Goal: Task Accomplishment & Management: Use online tool/utility

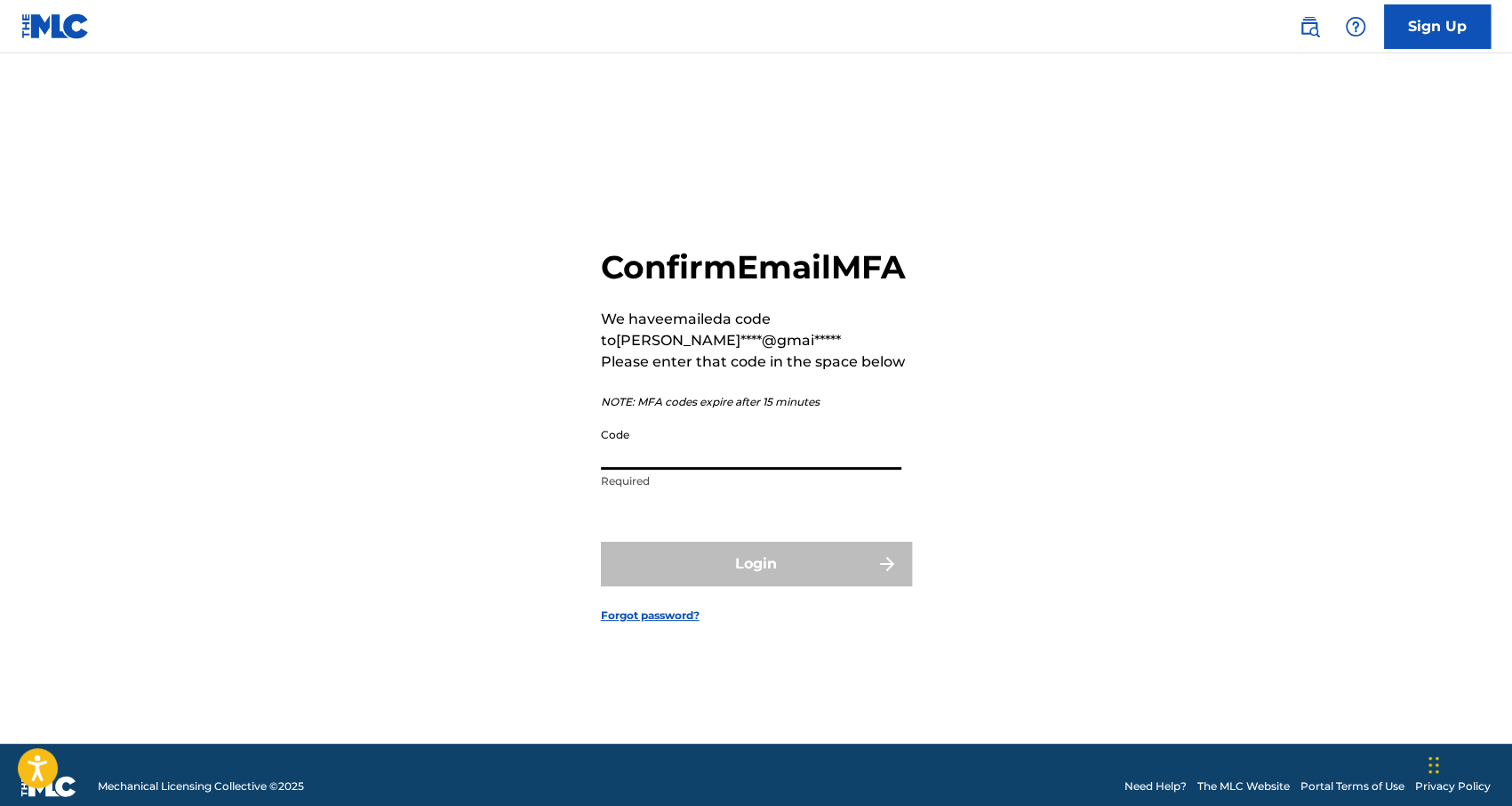
click at [649, 470] on input "Code" at bounding box center [750, 444] width 300 height 51
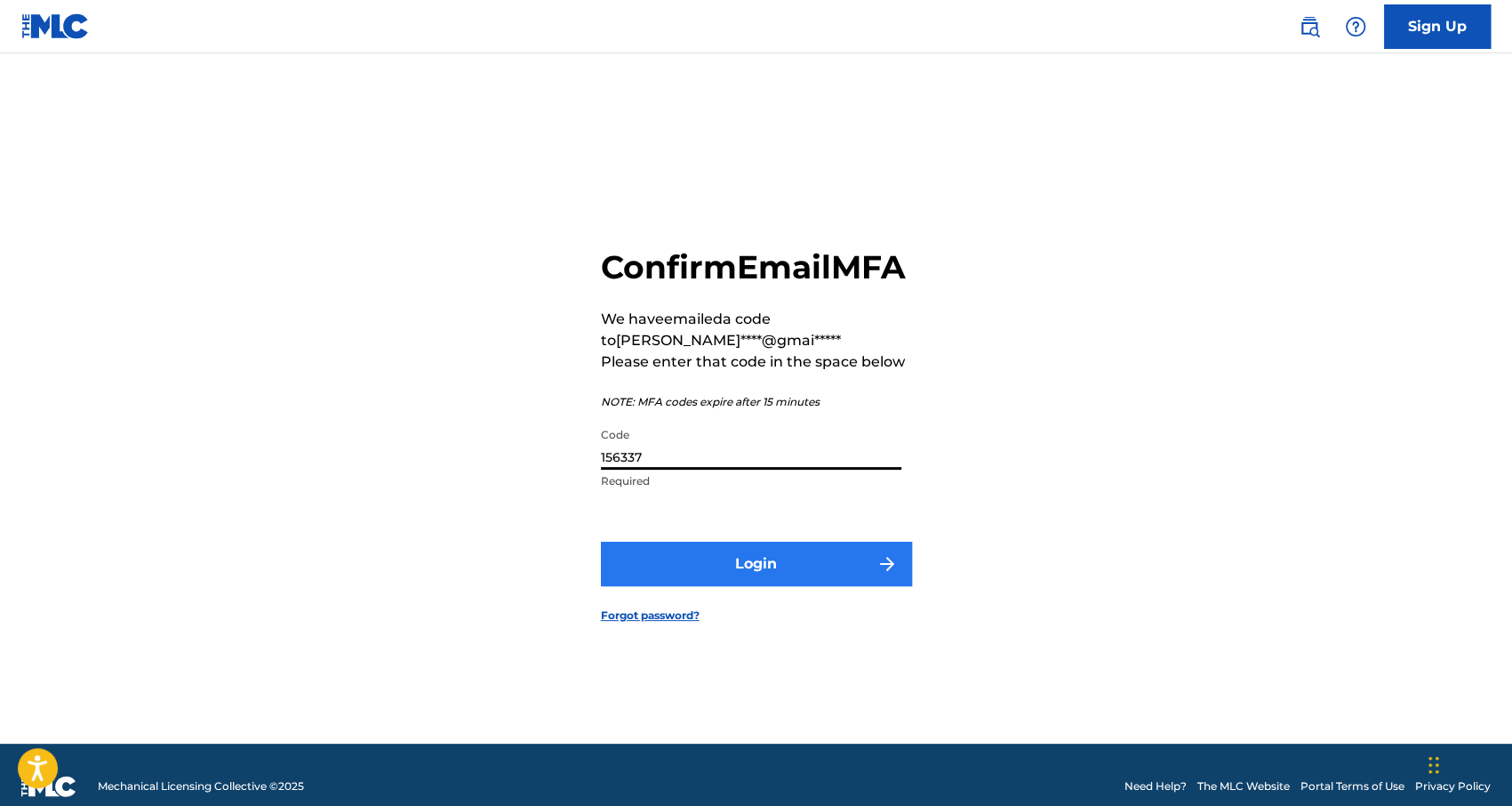
type input "156337"
click at [724, 582] on button "Login" at bounding box center [756, 563] width 311 height 44
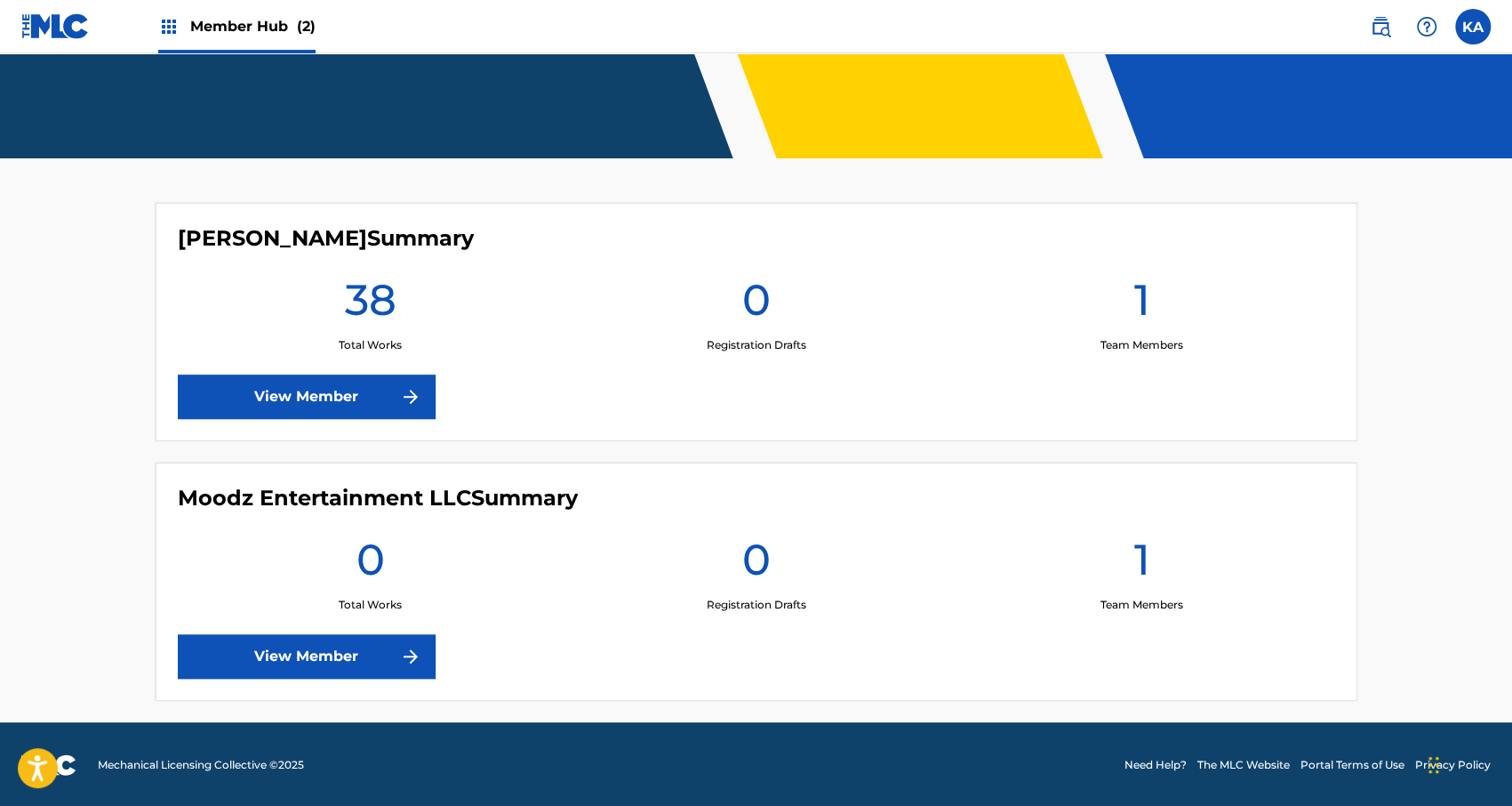
scroll to position [331, 0]
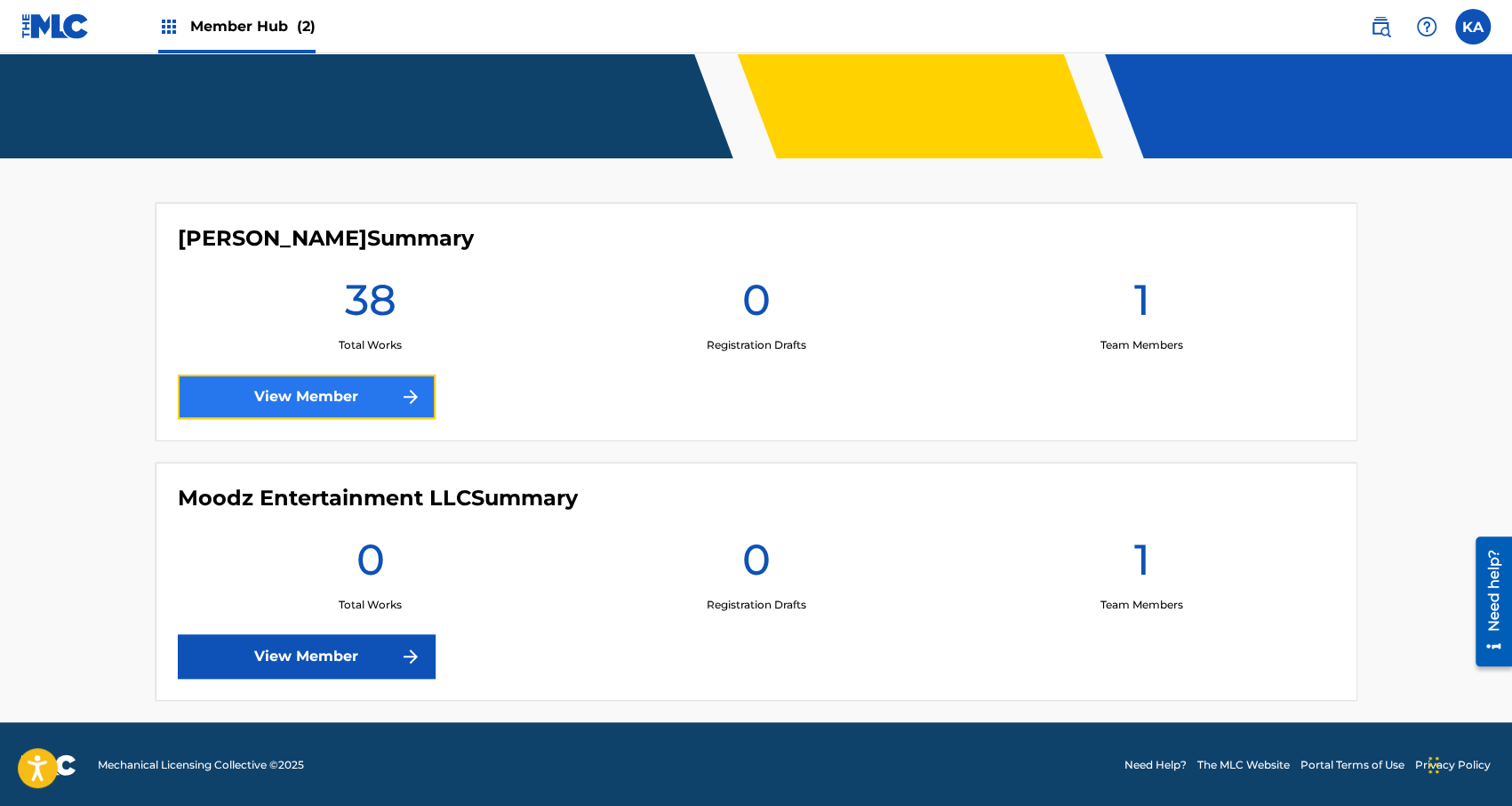
click at [357, 416] on link "View Member" at bounding box center [307, 396] width 258 height 44
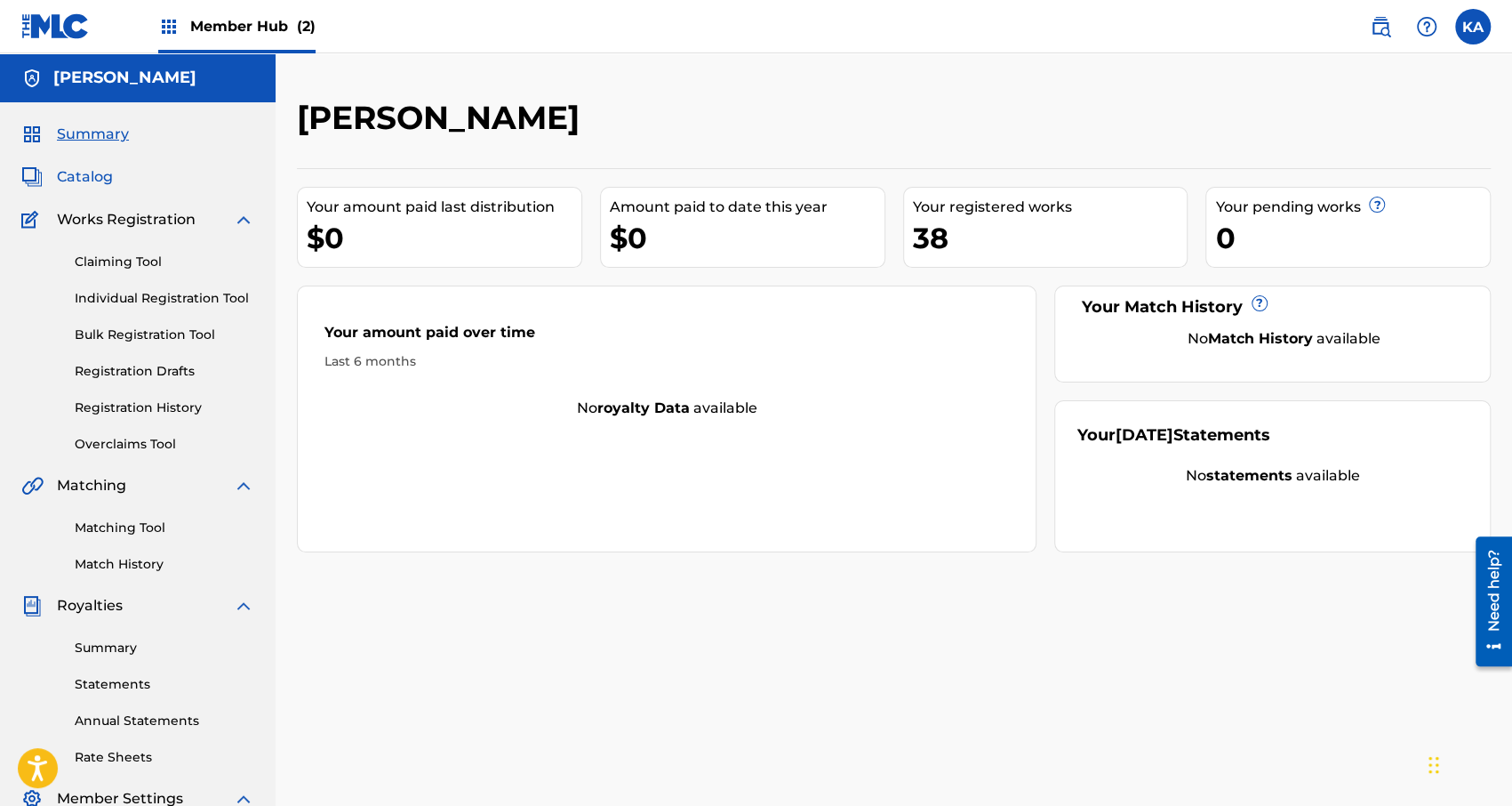
click at [96, 177] on span "Catalog" at bounding box center [84, 177] width 56 height 22
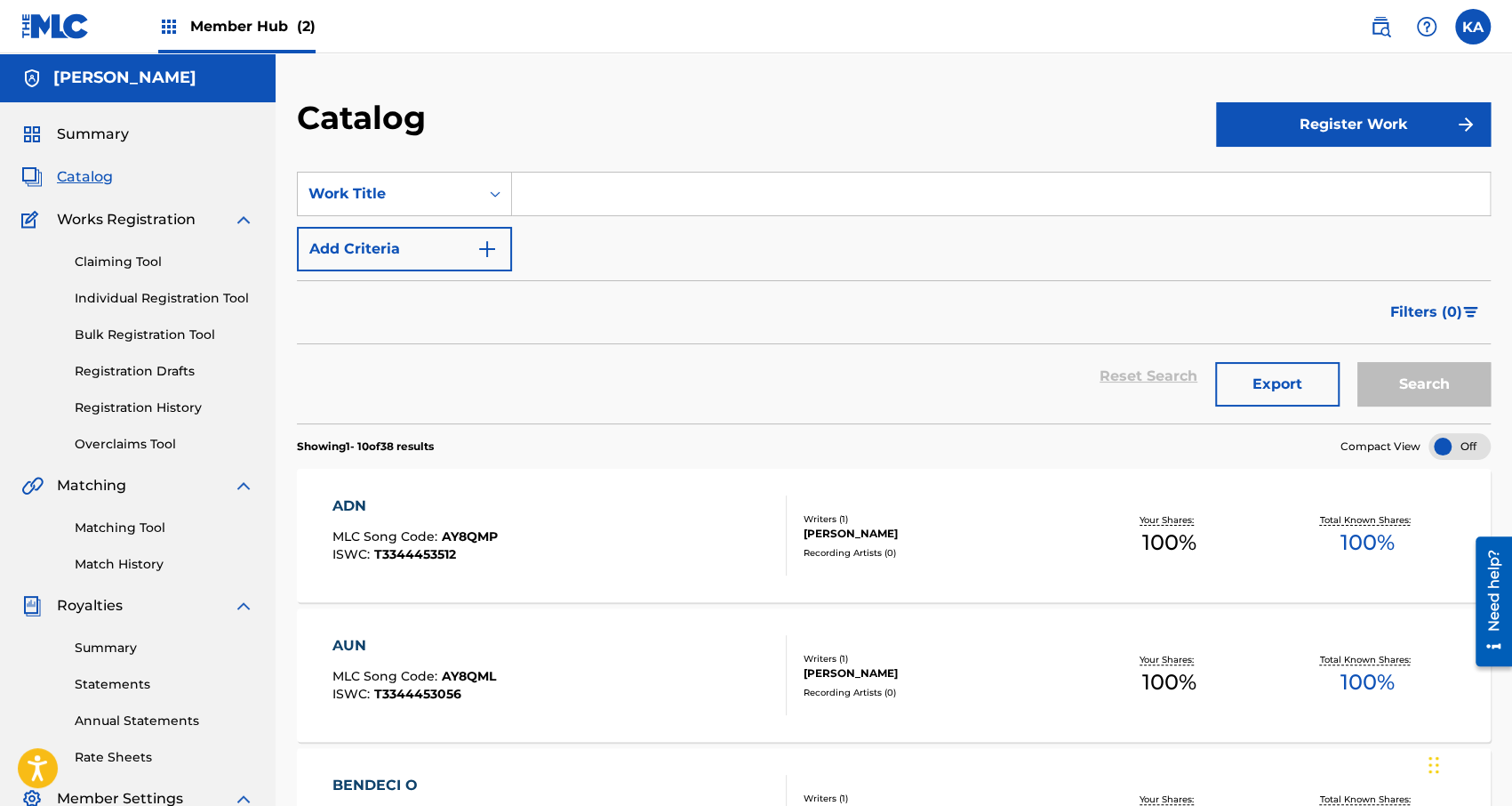
click at [834, 196] on input "Search Form" at bounding box center [1001, 194] width 978 height 43
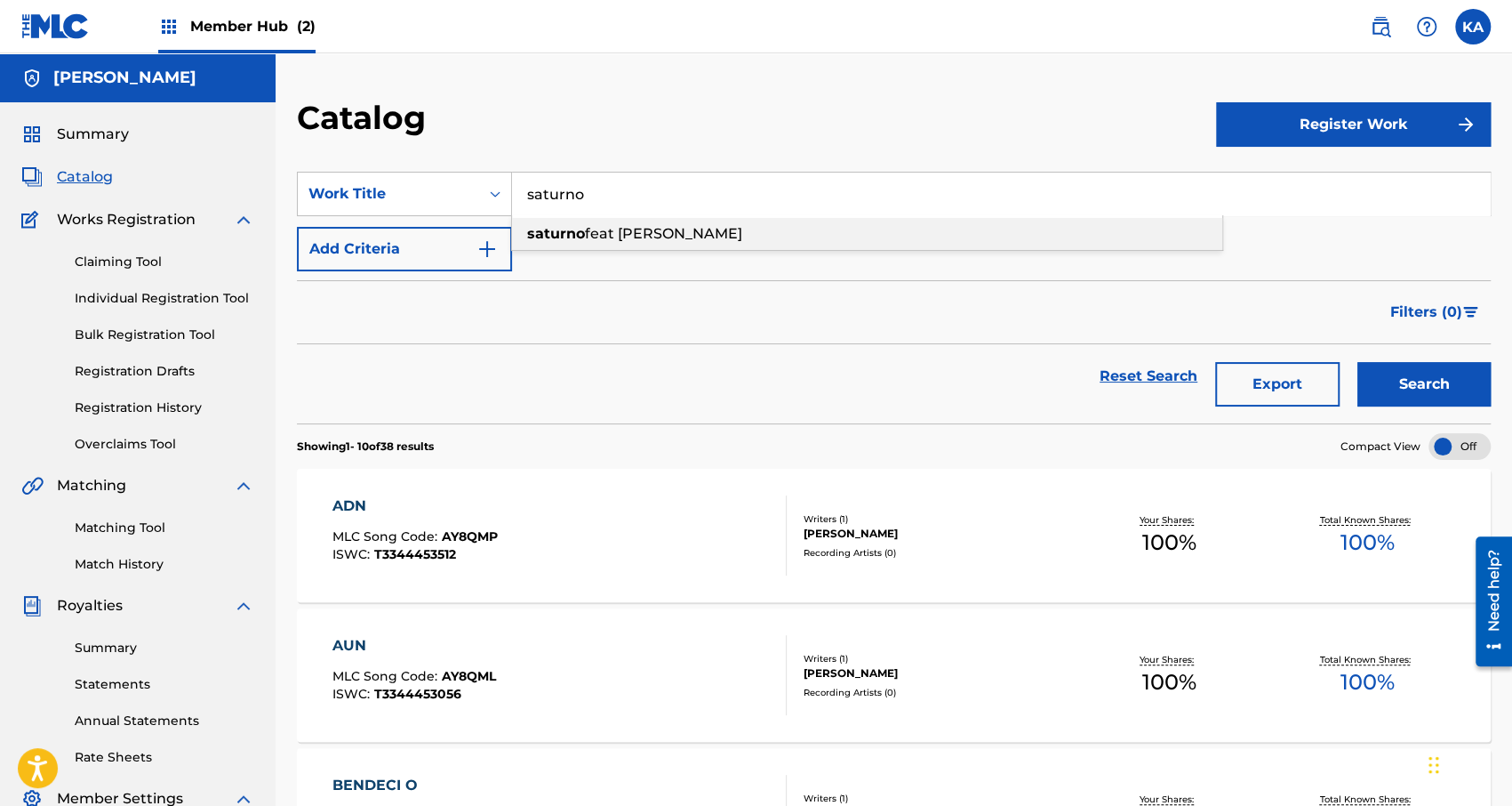
click at [667, 240] on span "feat [PERSON_NAME]" at bounding box center [663, 233] width 157 height 17
type input "saturno feat [PERSON_NAME]"
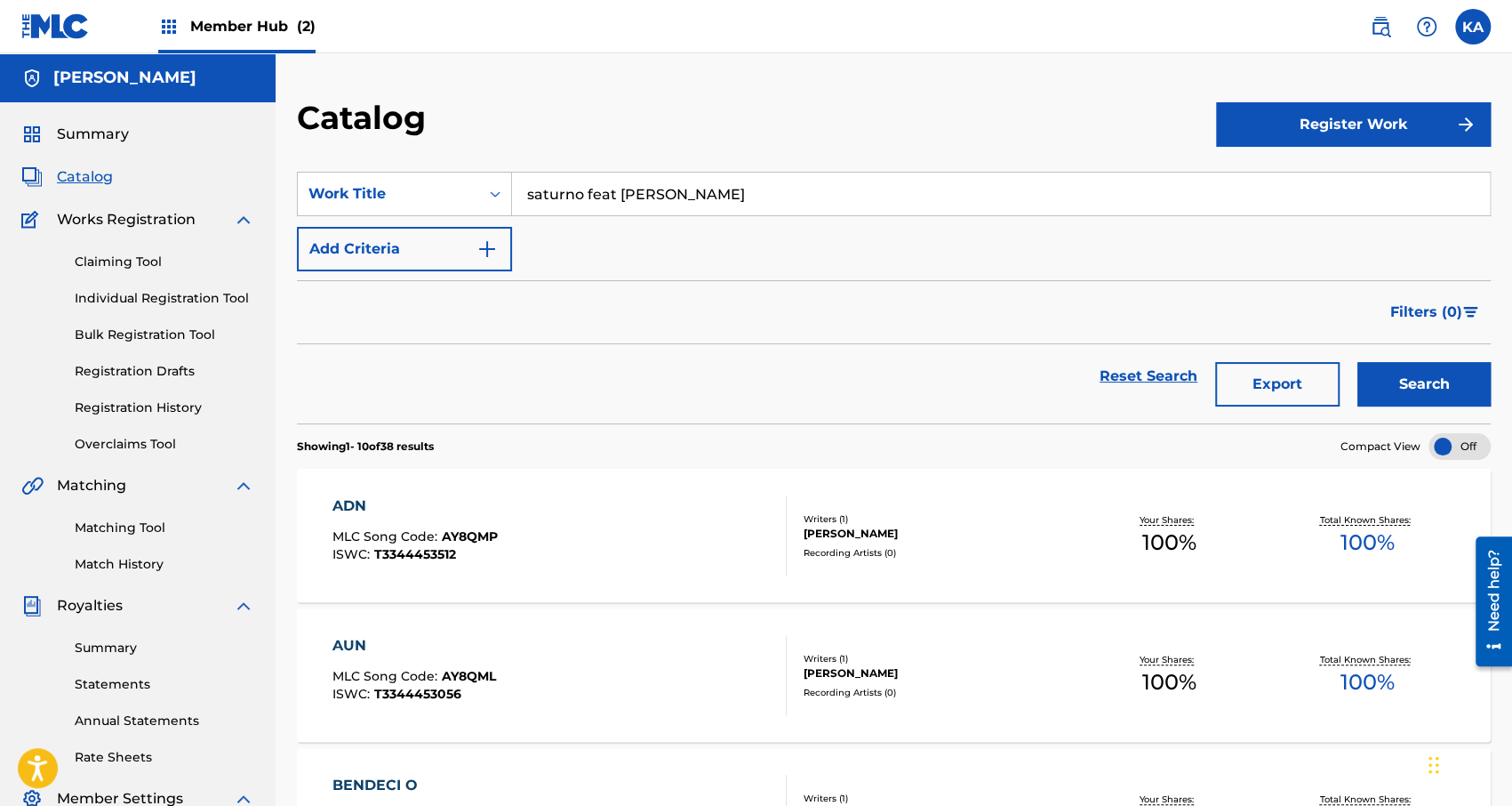
click at [777, 193] on input "saturno feat [PERSON_NAME]" at bounding box center [1001, 194] width 978 height 43
click at [1476, 396] on button "Search" at bounding box center [1424, 383] width 133 height 44
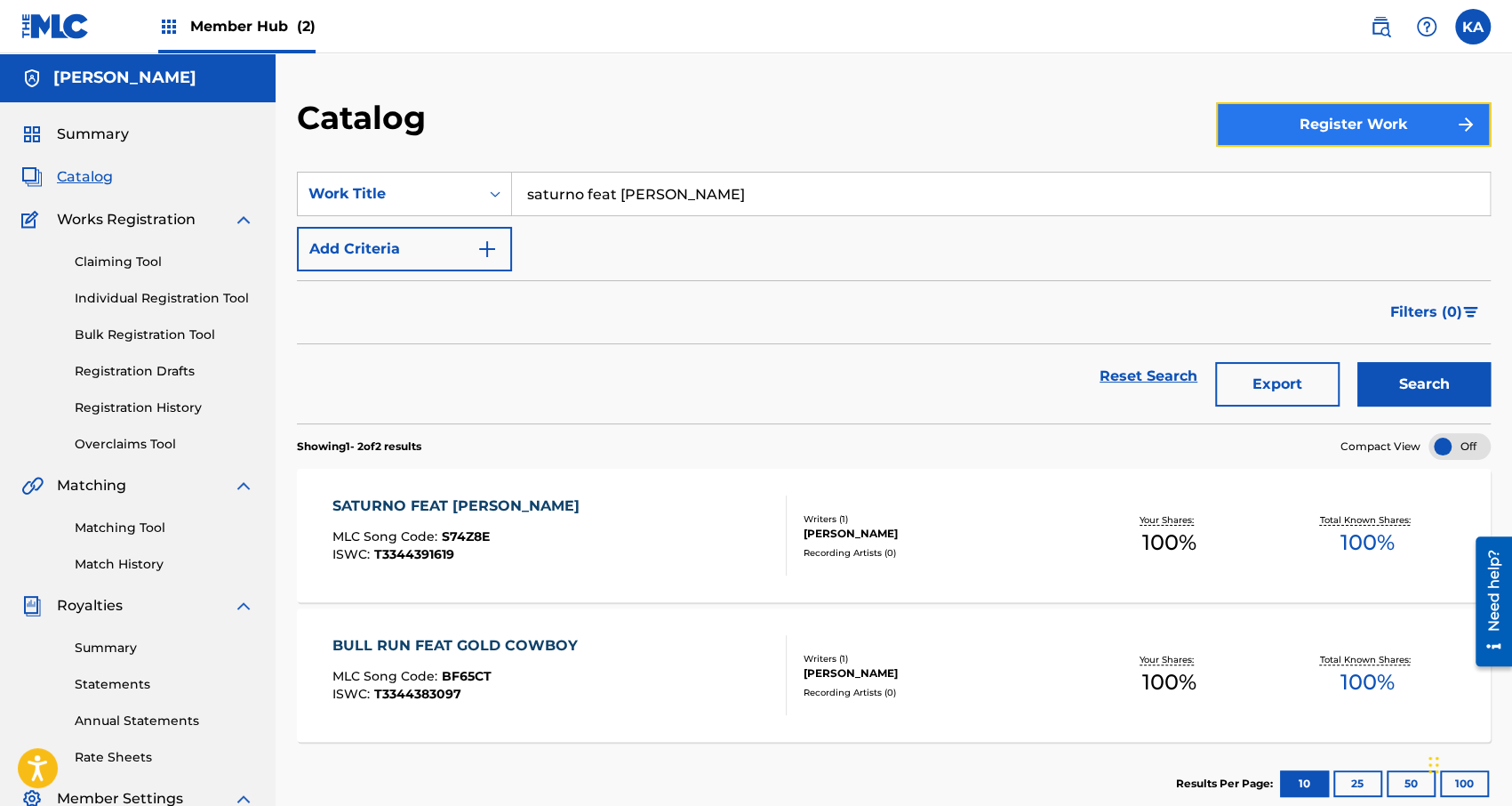
click at [1316, 126] on button "Register Work" at bounding box center [1354, 124] width 275 height 44
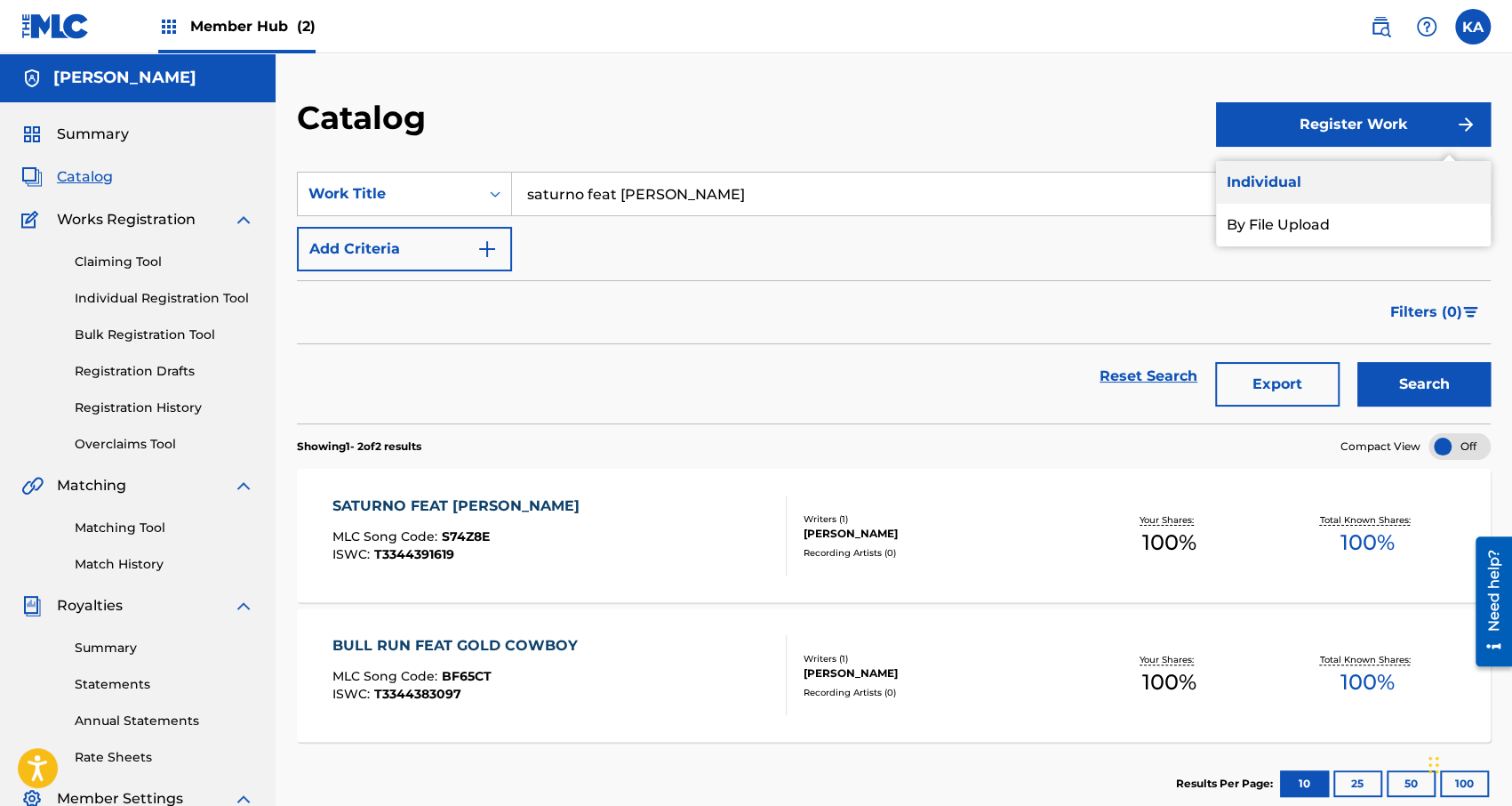
click at [1275, 186] on link "Individual" at bounding box center [1354, 183] width 275 height 43
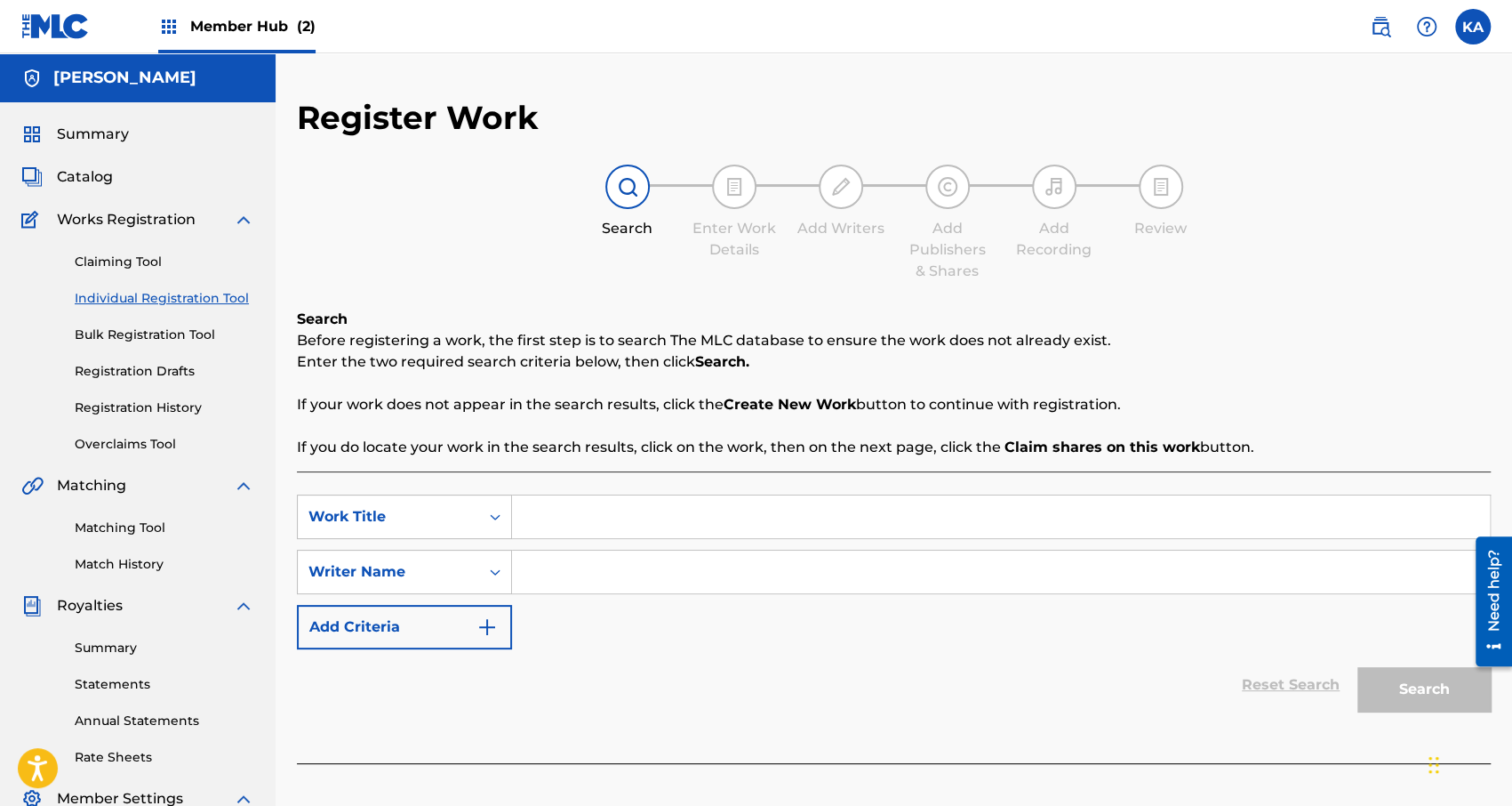
click at [574, 508] on input "Search Form" at bounding box center [1001, 516] width 978 height 43
type input "Te Odio"
click at [600, 581] on input "Search Form" at bounding box center [1001, 572] width 978 height 43
type input "[PERSON_NAME]"
click at [1398, 674] on button "Search" at bounding box center [1424, 689] width 133 height 44
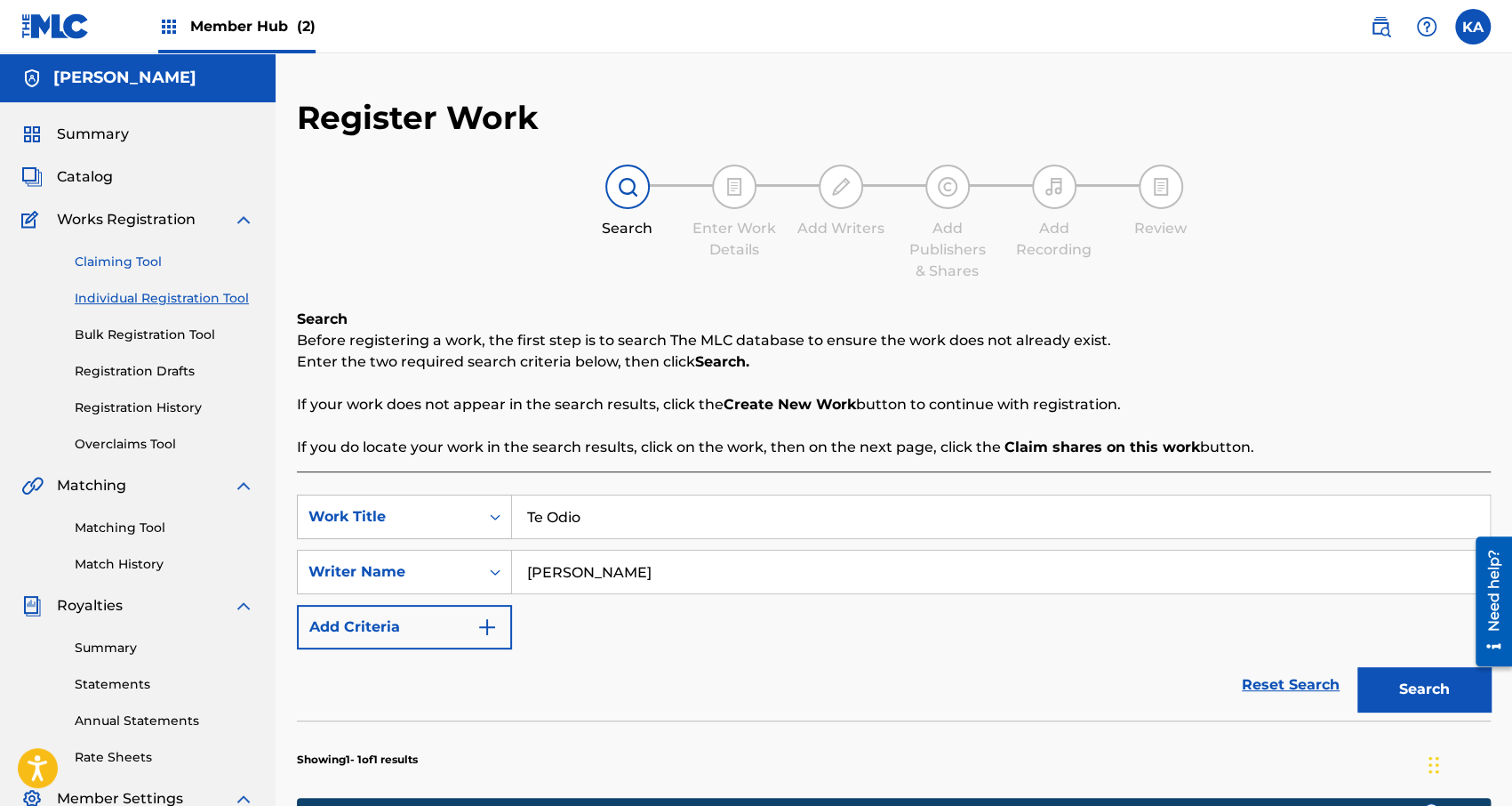
click at [119, 261] on link "Claiming Tool" at bounding box center [164, 261] width 180 height 19
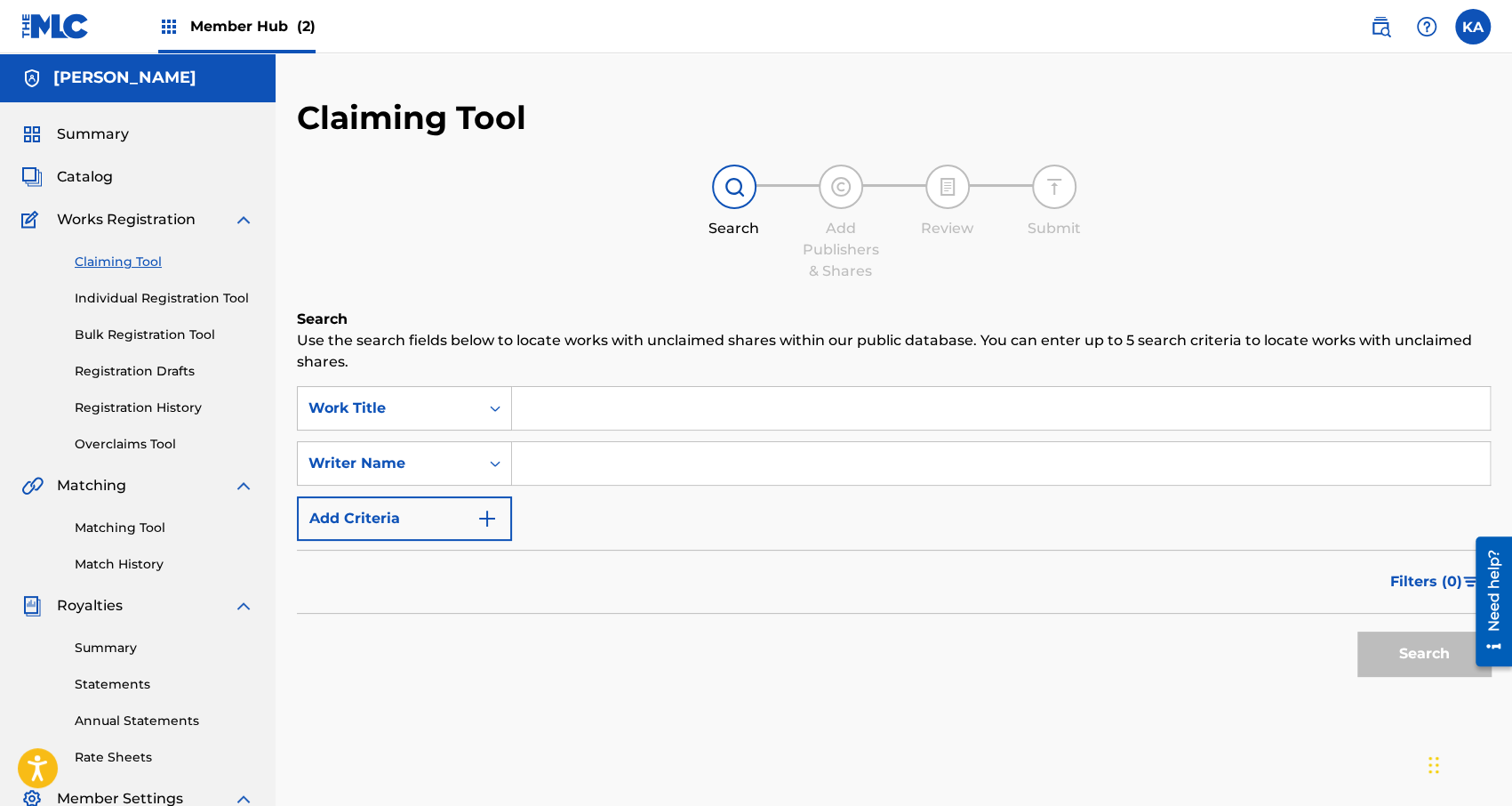
click at [126, 217] on span "Works Registration" at bounding box center [126, 220] width 139 height 22
click at [156, 375] on link "Registration Drafts" at bounding box center [164, 371] width 180 height 19
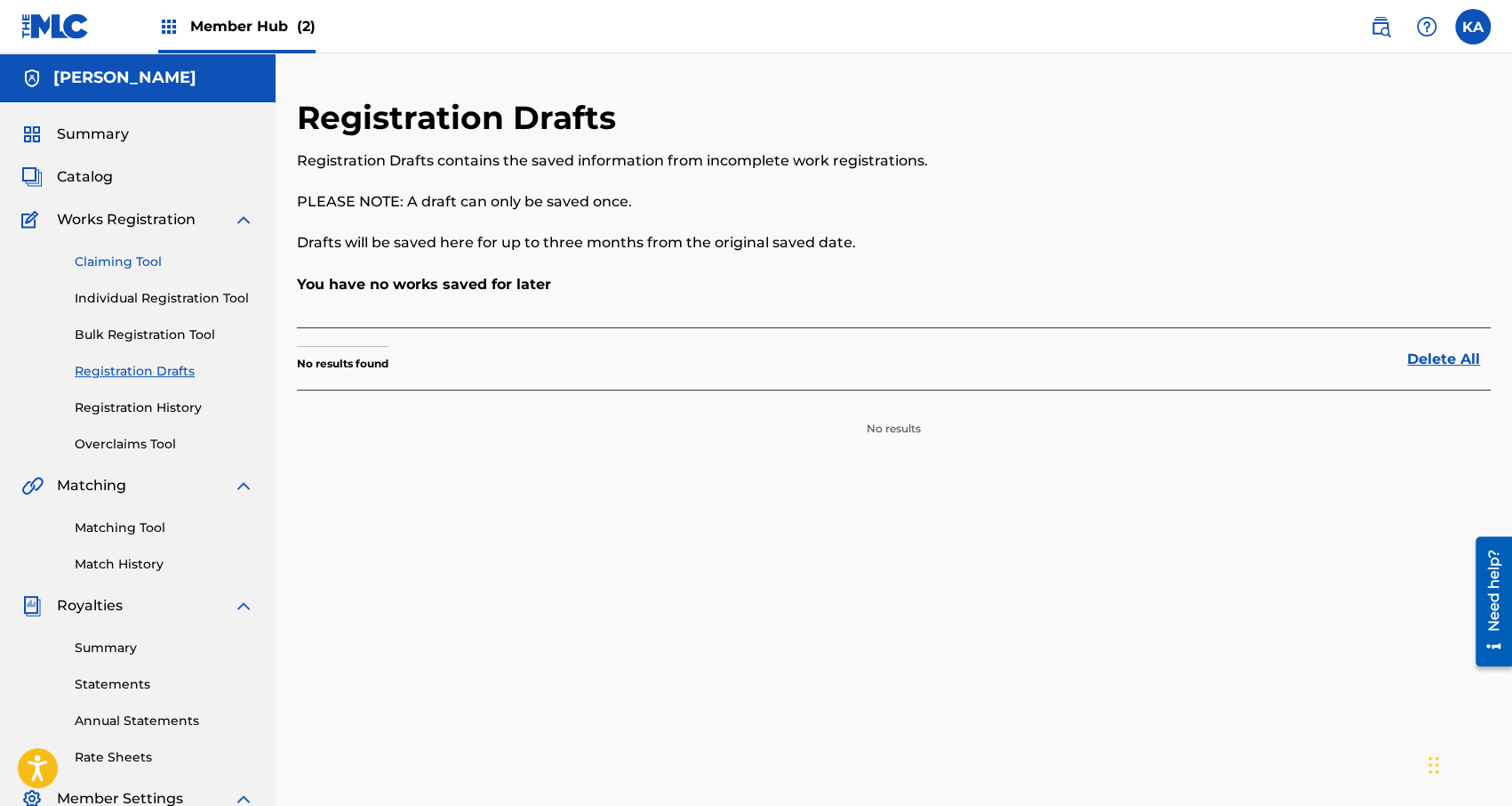
click at [108, 263] on link "Claiming Tool" at bounding box center [164, 261] width 180 height 19
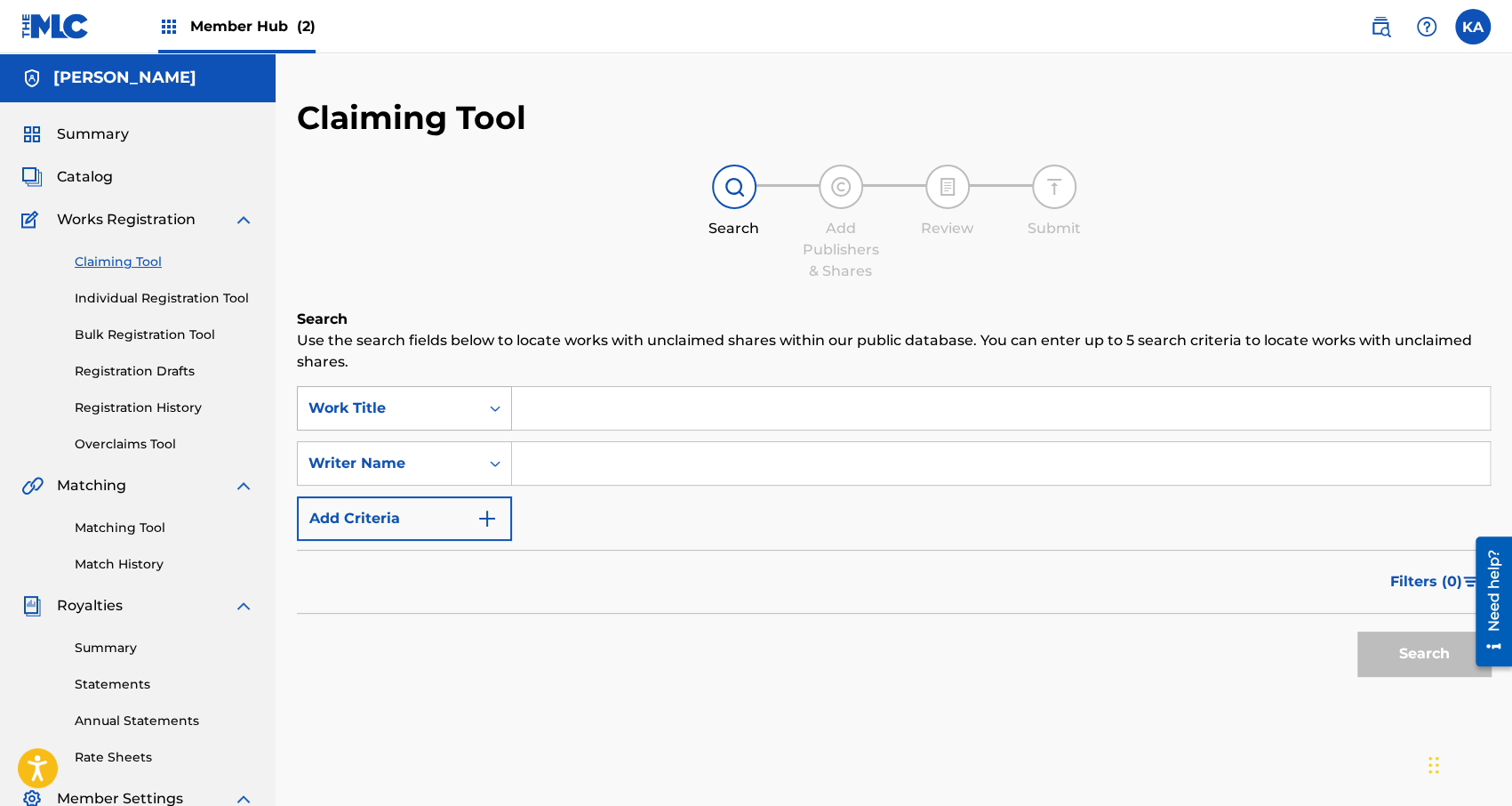
click at [444, 405] on div "Work Title" at bounding box center [388, 408] width 160 height 22
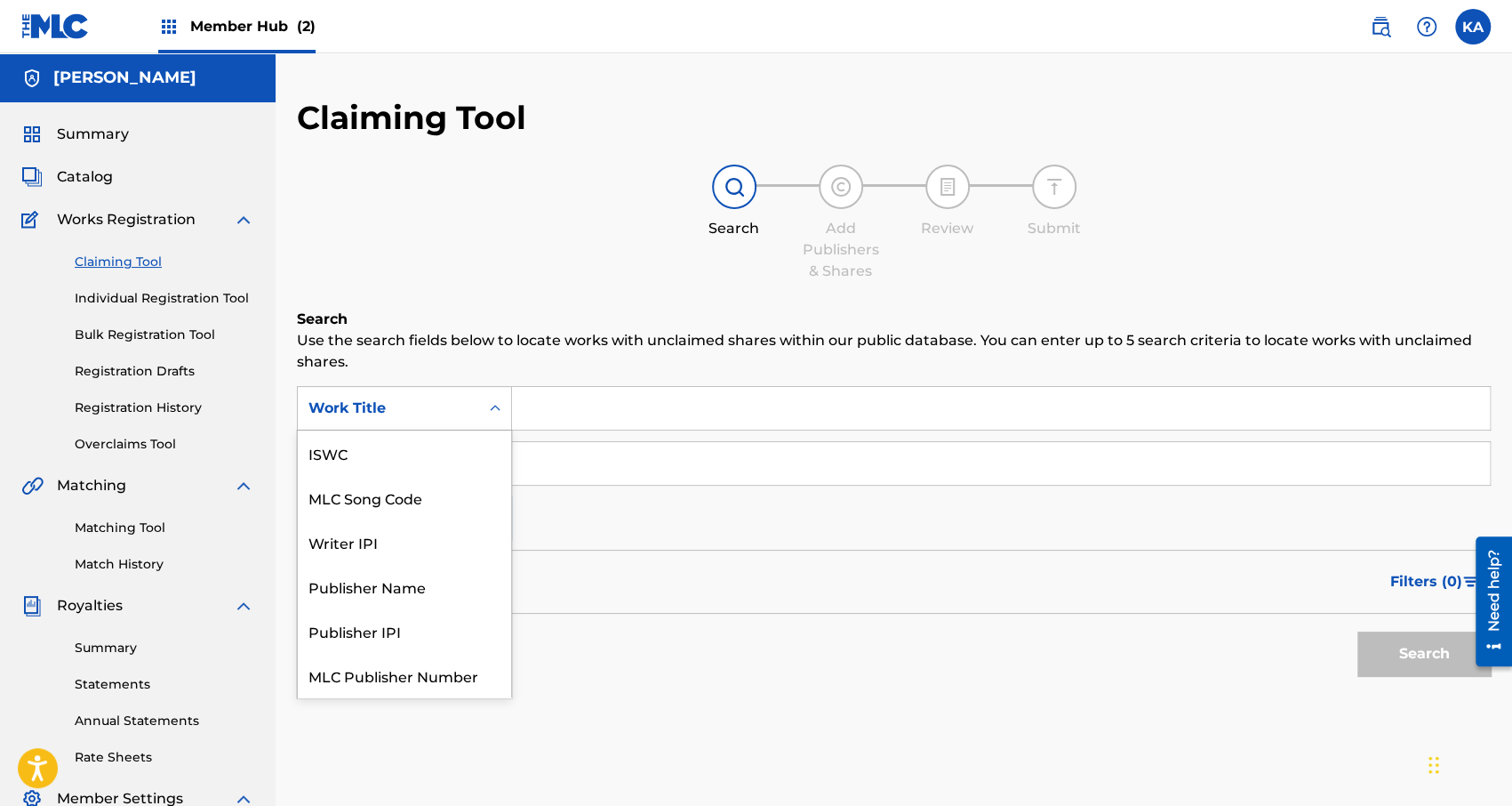
scroll to position [44, 0]
click at [625, 538] on div "SearchWithCriteriae734feee-ef0c-4c5b-89a5-ff4cda696b3b 7 results available. Use…" at bounding box center [894, 464] width 1194 height 155
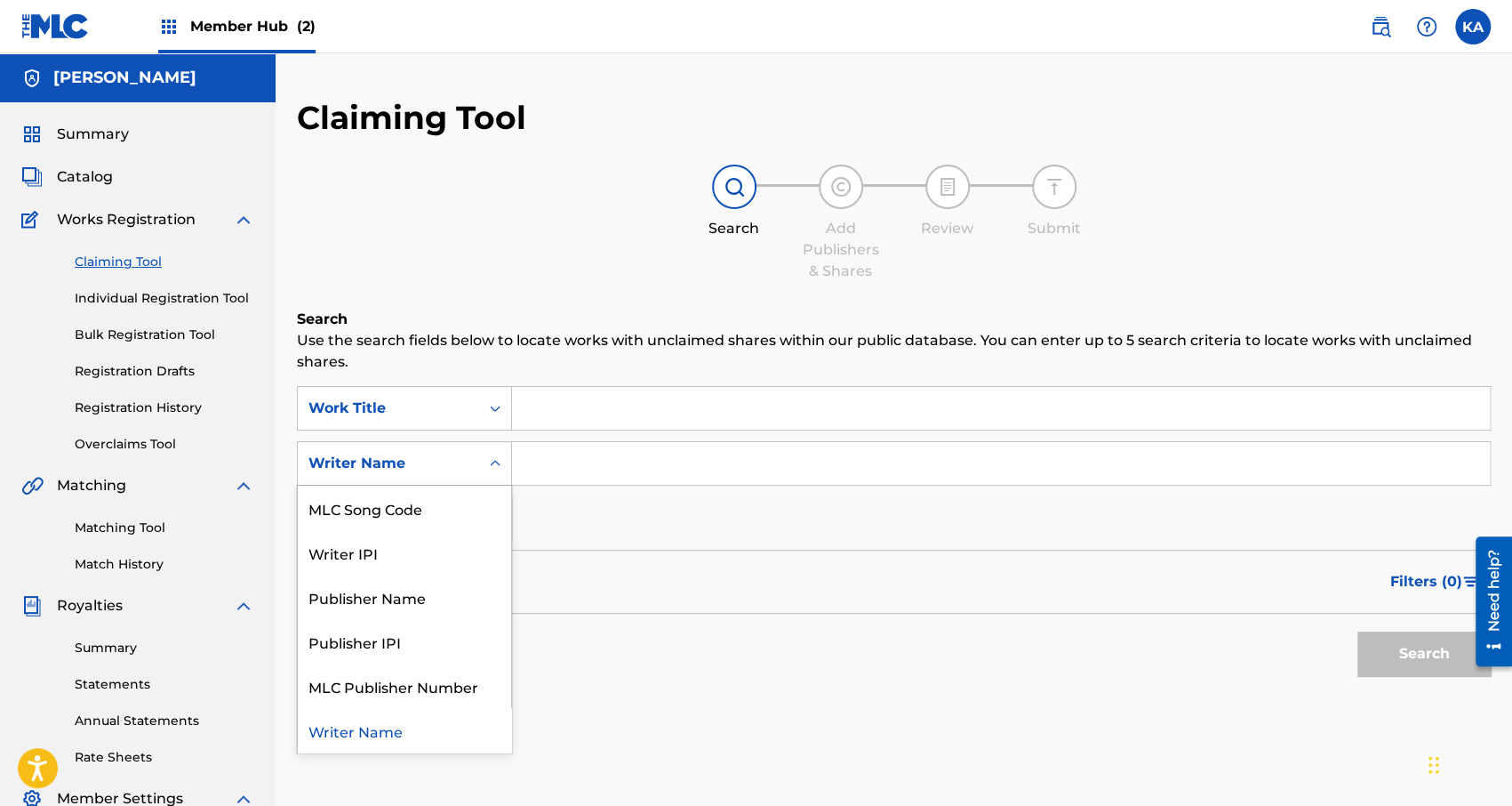
click at [444, 451] on div "Writer Name" at bounding box center [388, 463] width 181 height 34
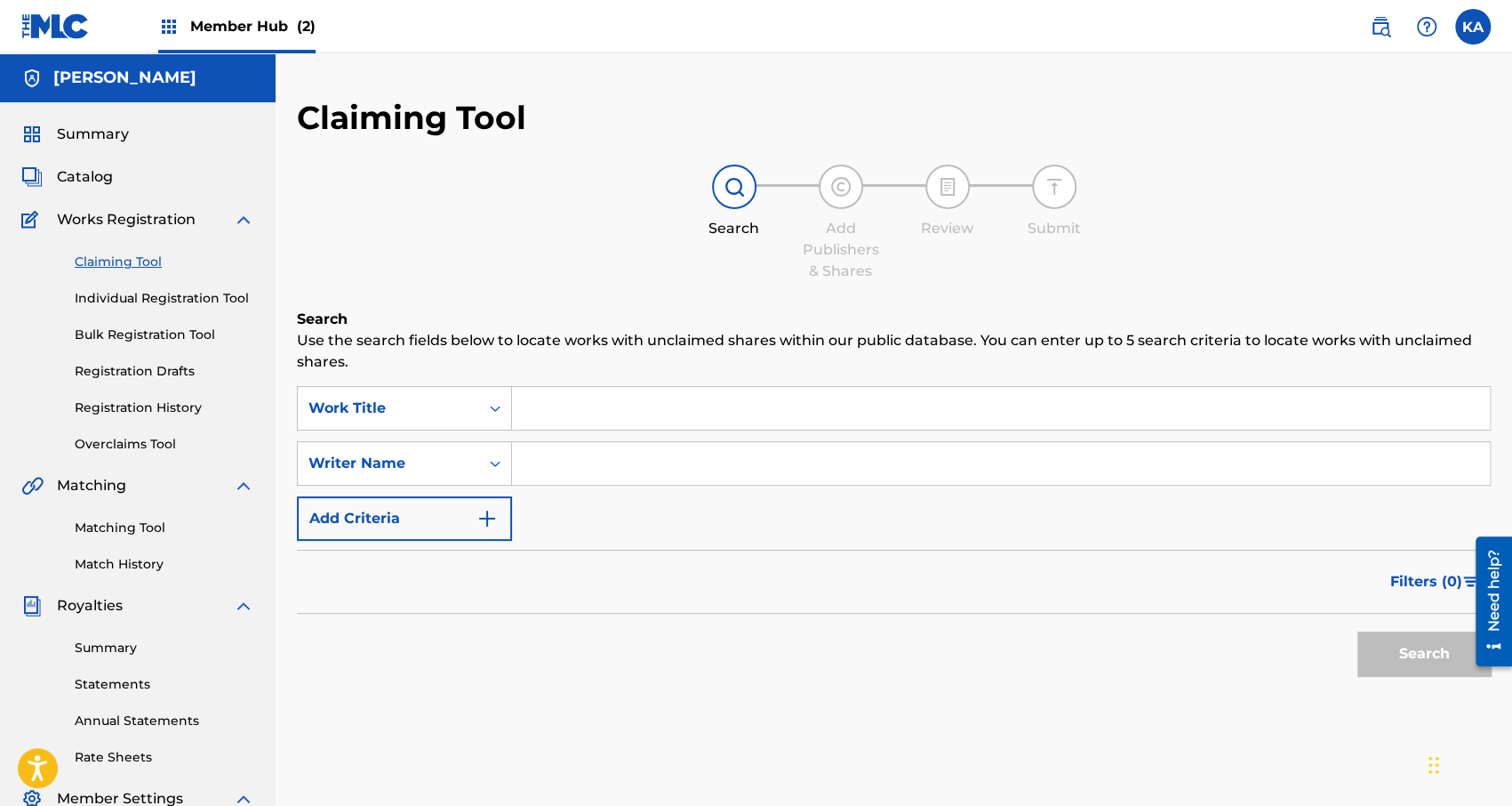
click at [669, 570] on div "Filters ( 0 )" at bounding box center [894, 581] width 1194 height 64
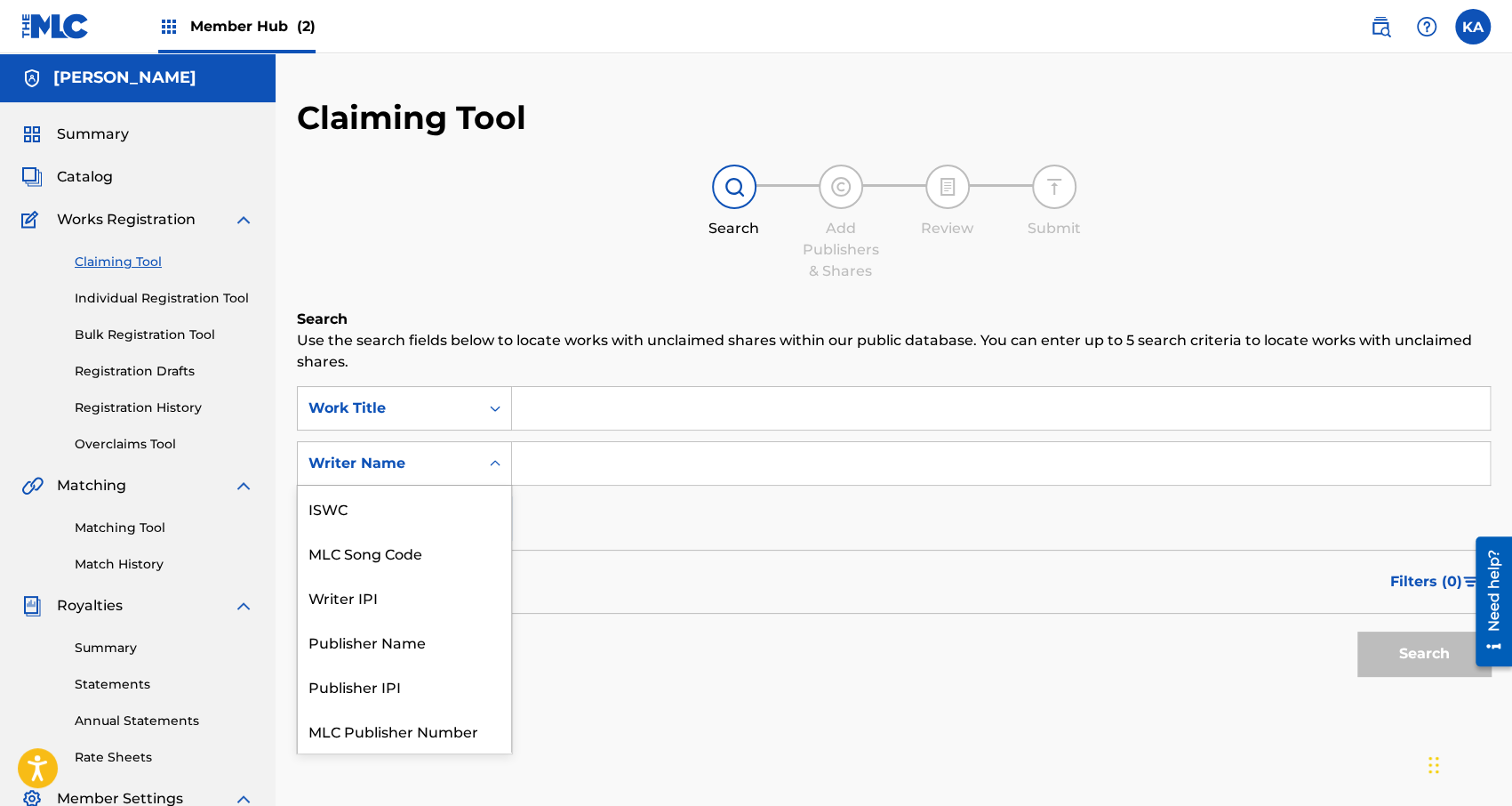
click at [404, 464] on div "Writer Name" at bounding box center [388, 464] width 160 height 22
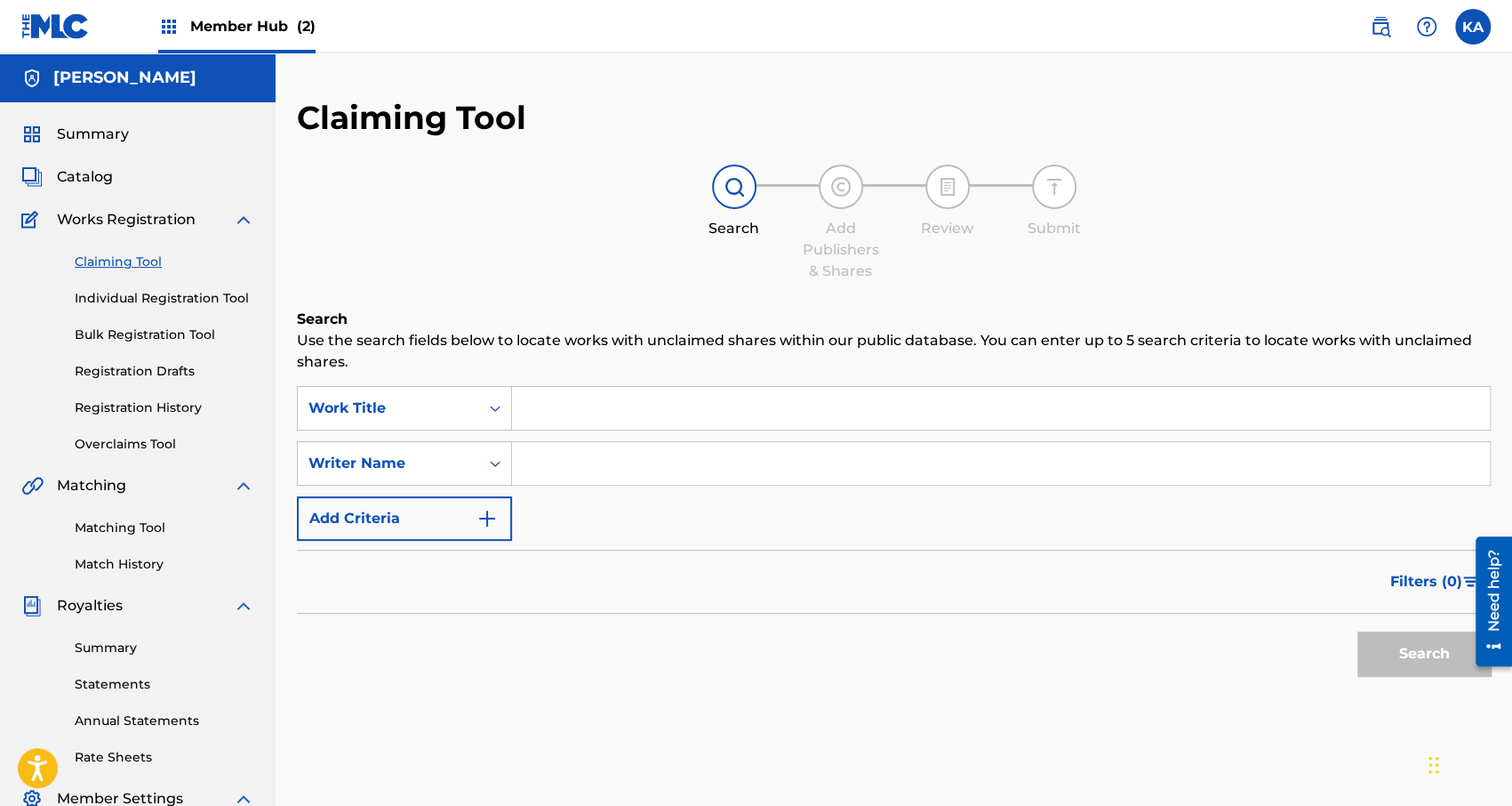
click at [708, 638] on div "Search" at bounding box center [894, 649] width 1194 height 71
